Goal: Find specific page/section: Find specific page/section

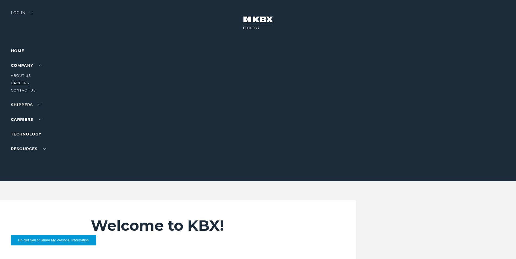
click at [23, 82] on link "Careers" at bounding box center [20, 83] width 18 height 4
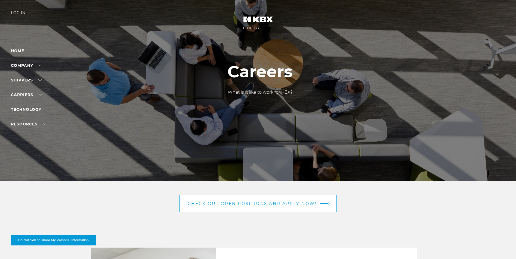
click at [278, 208] on link "Check out open positions and apply now!" at bounding box center [258, 203] width 158 height 17
